Goal: Information Seeking & Learning: Learn about a topic

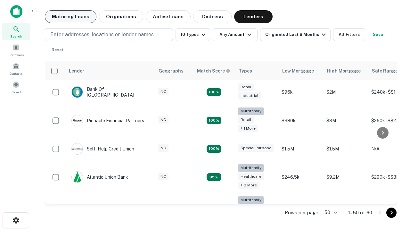
click at [70, 17] on button "Maturing Loans" at bounding box center [71, 16] width 52 height 13
